Goal: Task Accomplishment & Management: Manage account settings

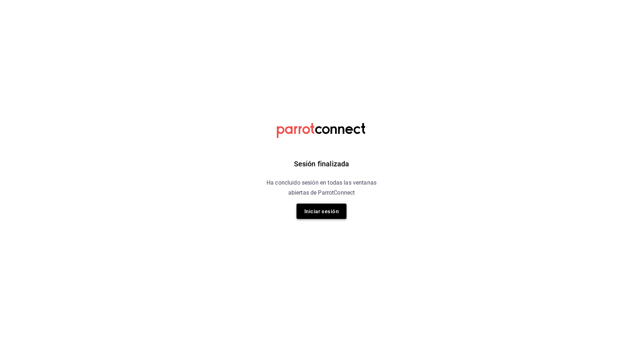
click at [319, 212] on font "Iniciar sesión" at bounding box center [321, 211] width 34 height 6
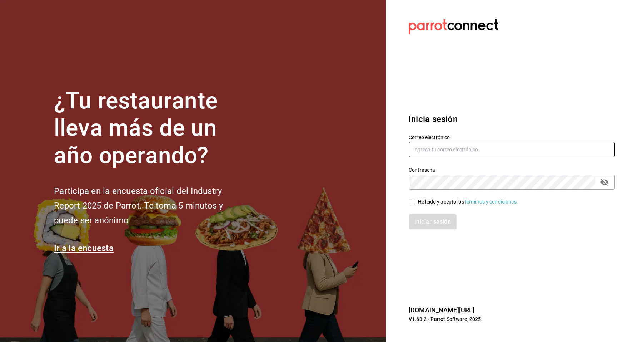
type input "[EMAIL_ADDRESS][DOMAIN_NAME]"
click at [416, 201] on span "He leído y acepto los Términos y condiciones." at bounding box center [466, 202] width 103 height 8
click at [415, 201] on input "He leído y acepto los Términos y condiciones." at bounding box center [412, 202] width 6 height 6
checkbox input "true"
click at [420, 226] on button "Iniciar sesión" at bounding box center [433, 221] width 49 height 15
